Goal: Information Seeking & Learning: Check status

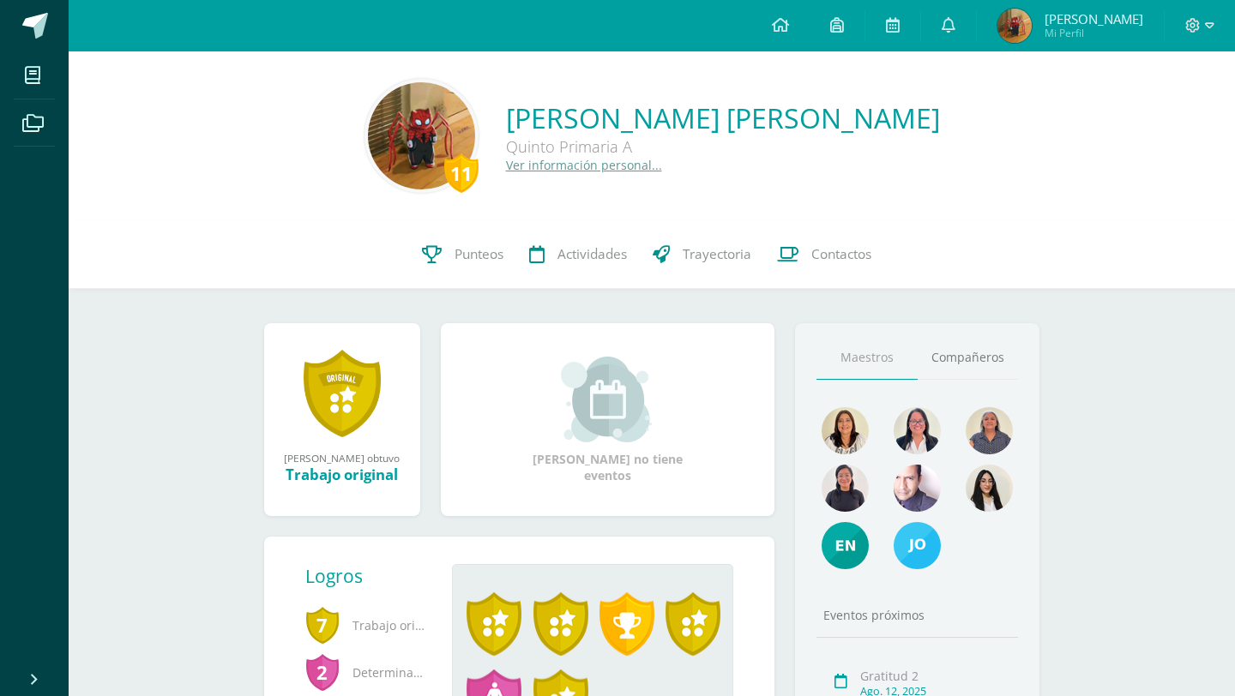
click at [1032, 26] on img at bounding box center [1015, 26] width 34 height 34
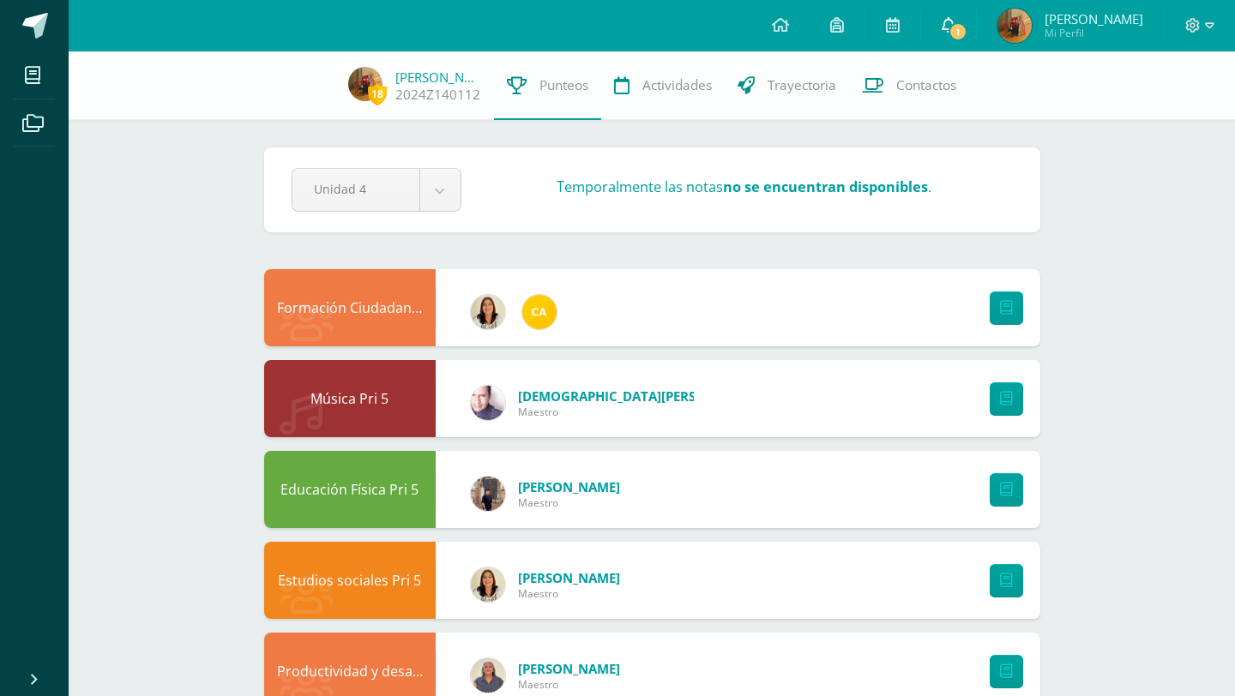
click at [955, 21] on icon at bounding box center [949, 24] width 14 height 15
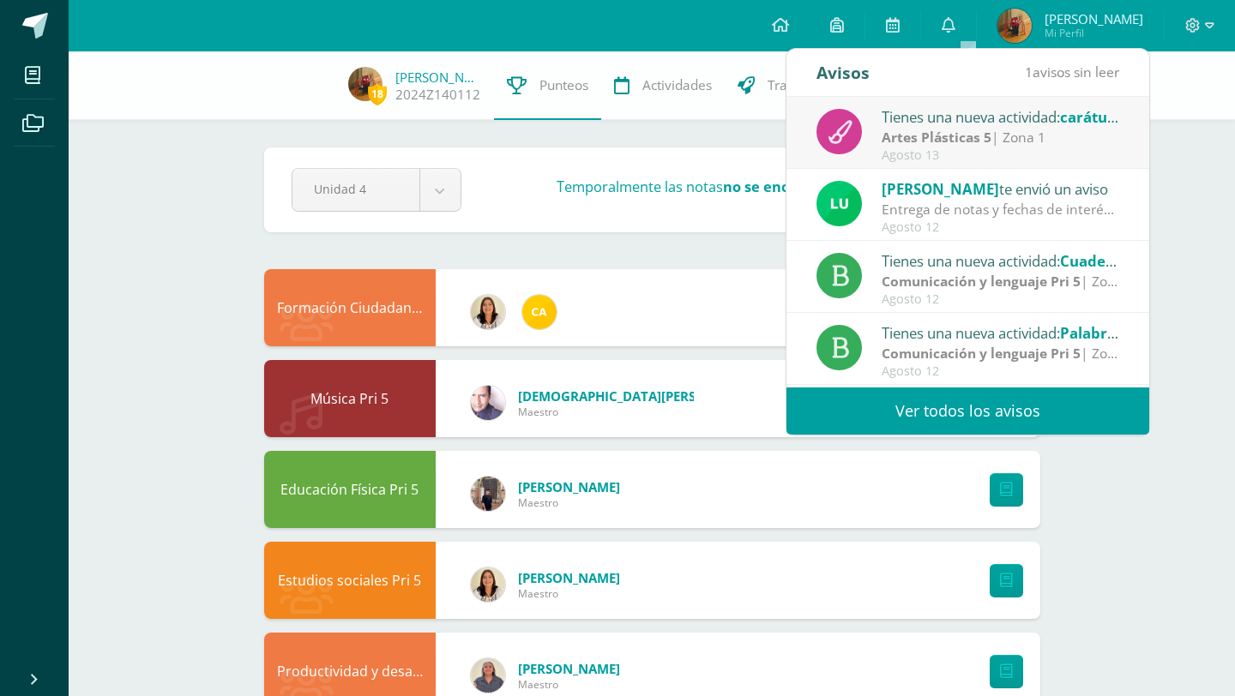
click at [945, 425] on link "Ver todos los avisos" at bounding box center [968, 411] width 363 height 47
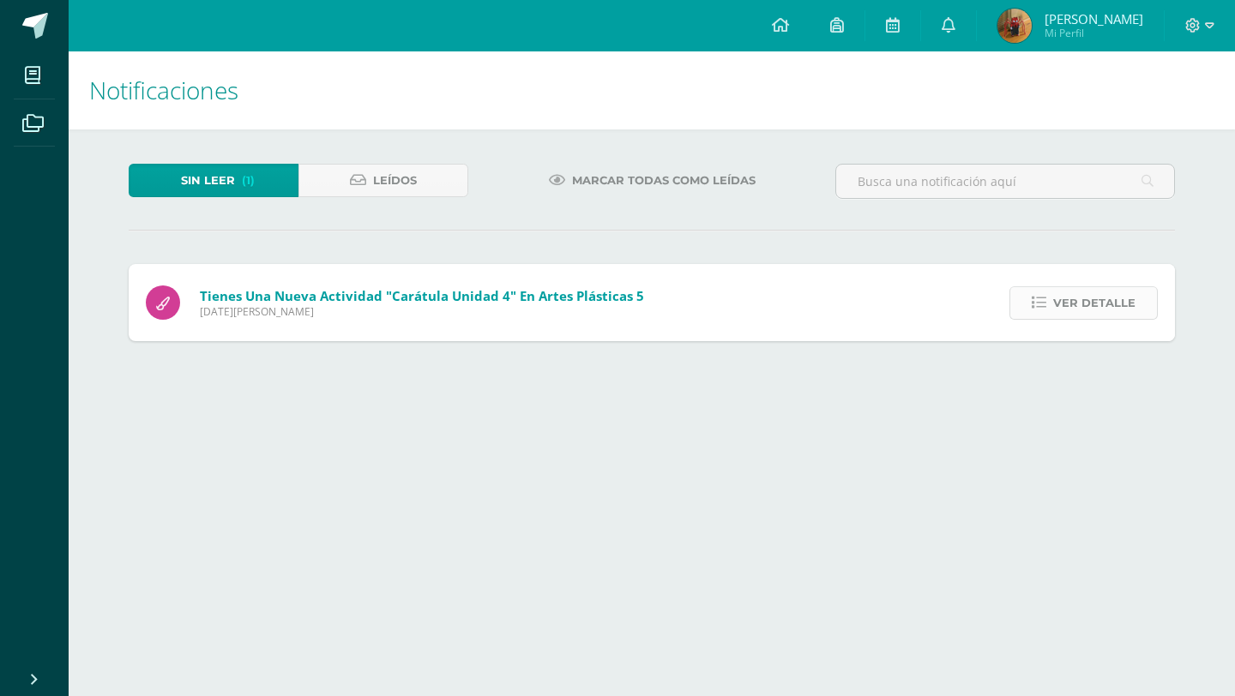
click at [1076, 293] on span "Ver detalle" at bounding box center [1094, 303] width 82 height 32
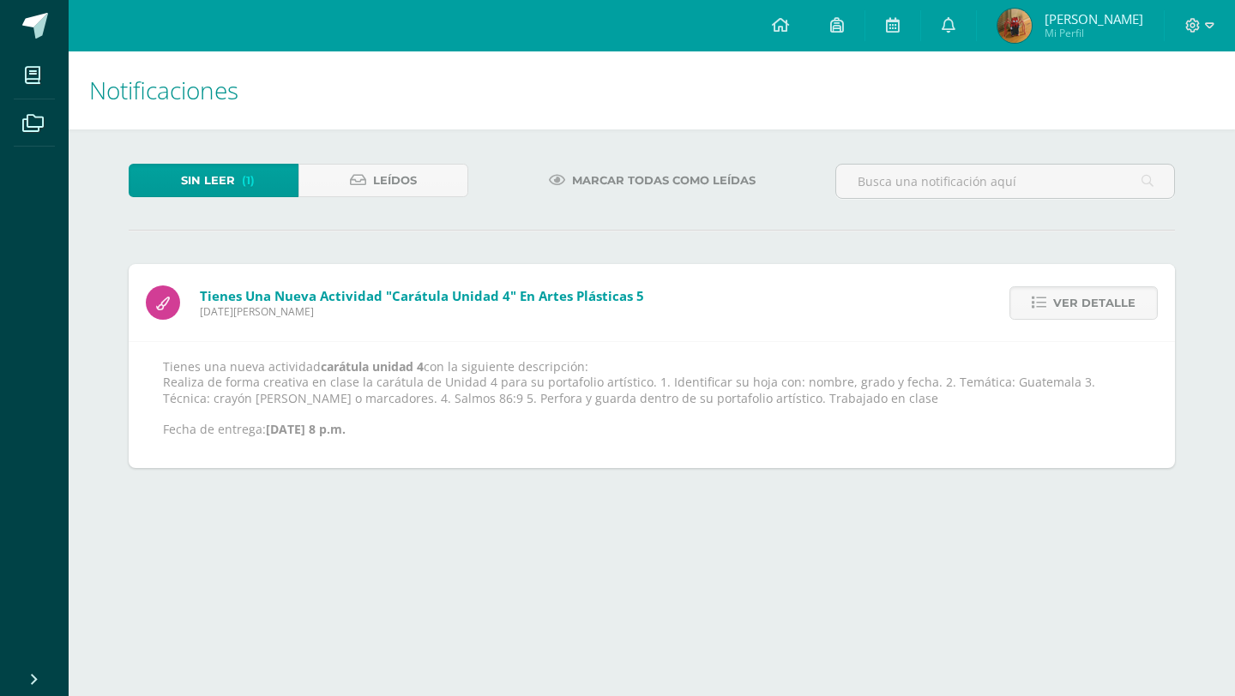
click at [1097, 130] on div "Sin leer (1) Leídos Marcar todas como leídas Tienes una nueva actividad "carátu…" at bounding box center [651, 316] width 1115 height 373
